Goal: Information Seeking & Learning: Learn about a topic

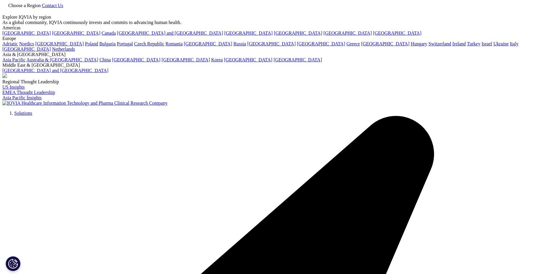
scroll to position [328, 350]
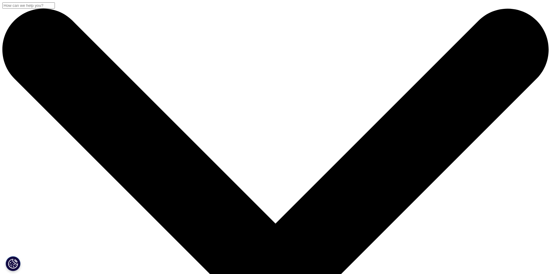
scroll to position [328, 350]
